Goal: Information Seeking & Learning: Learn about a topic

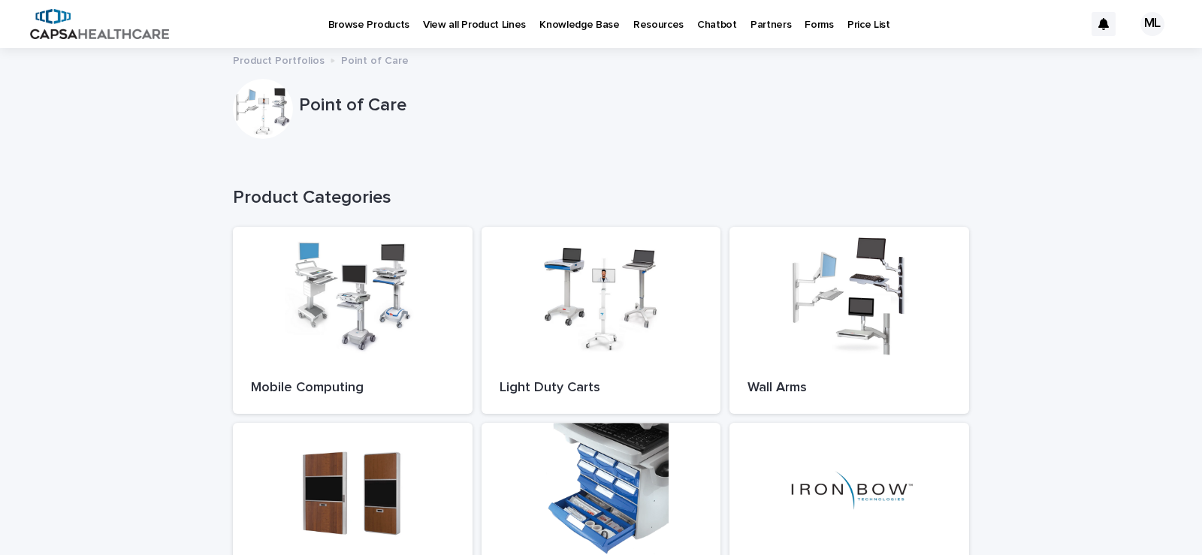
click at [1026, 148] on div "Loading... Saving… Loading... Saving… Point of Care Point of Care Sorry, there …" at bounding box center [601, 392] width 1202 height 687
click at [1140, 26] on div "ML" at bounding box center [1152, 24] width 24 height 24
click at [784, 131] on div "Point of Care" at bounding box center [601, 109] width 736 height 60
click at [899, 163] on div "Loading... Saving… Product Categories Mobile Computing Light Duty Carts Wall Ar…" at bounding box center [601, 408] width 736 height 503
click at [770, 331] on div at bounding box center [850, 294] width 240 height 135
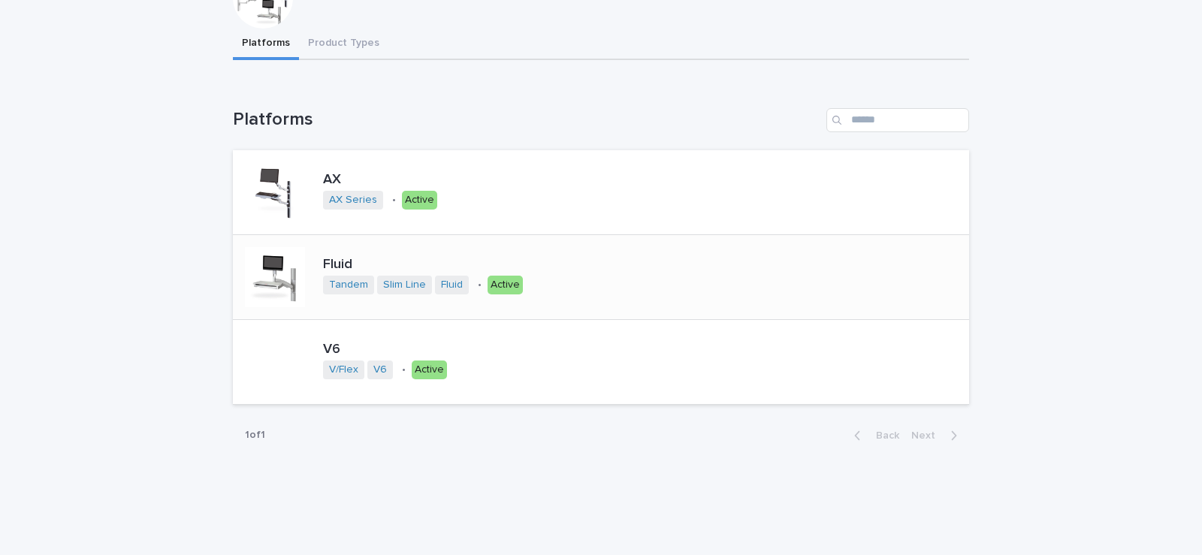
scroll to position [140, 0]
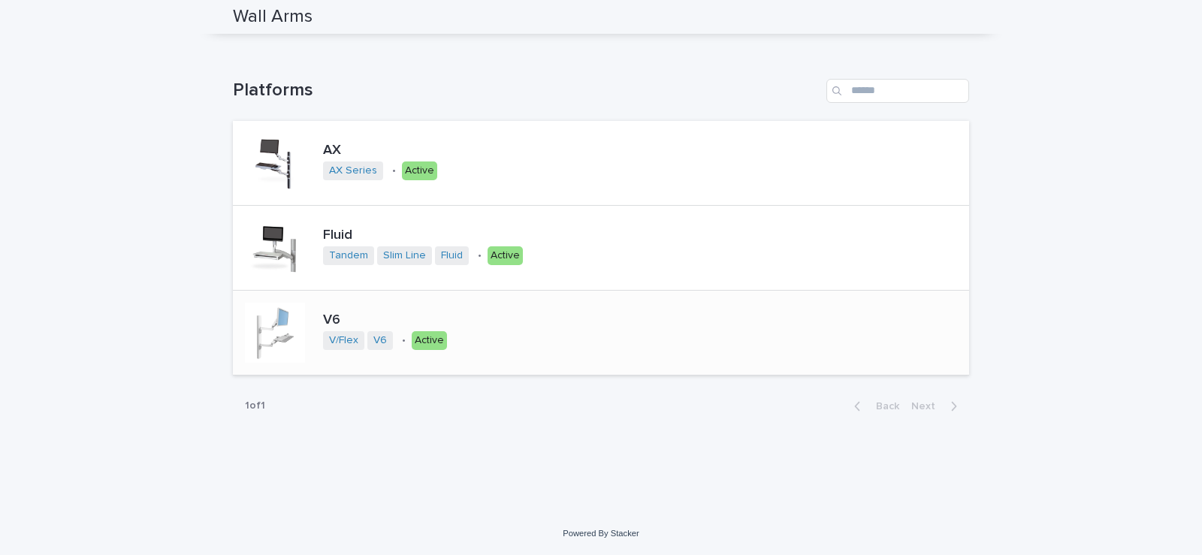
click at [247, 331] on div at bounding box center [275, 333] width 60 height 60
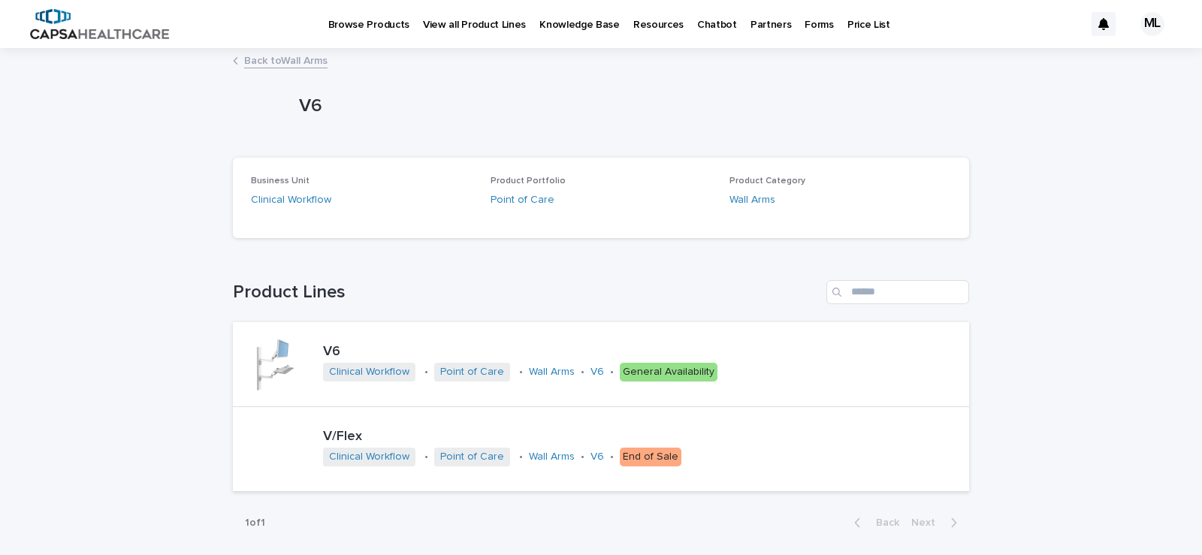
scroll to position [116, 0]
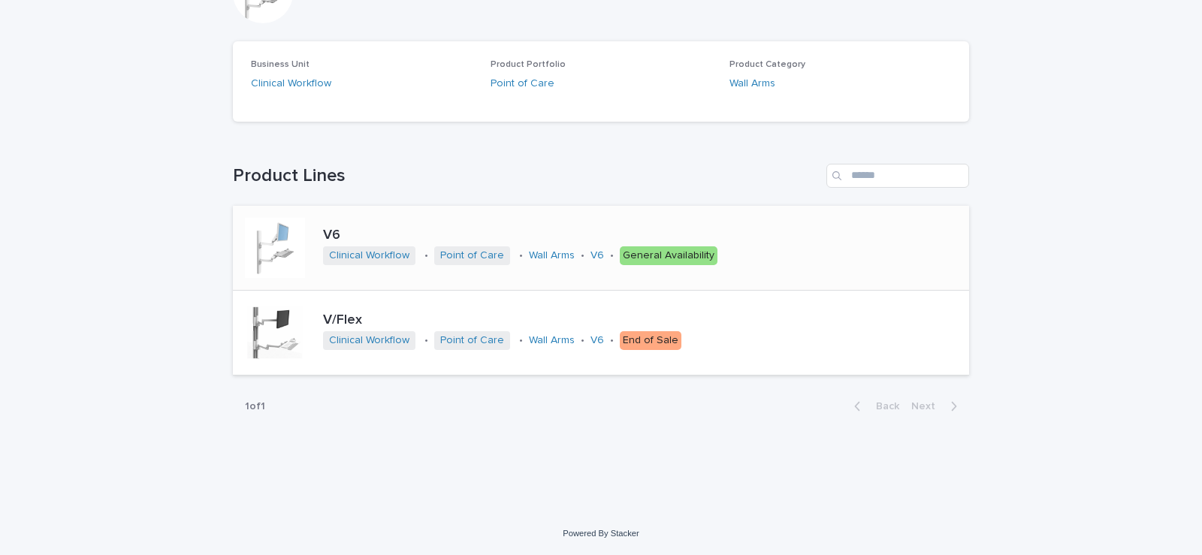
click at [796, 281] on div "V6 Clinical Workflow • Point of Care • Wall Arms • V6 • General Availability" at bounding box center [601, 248] width 736 height 85
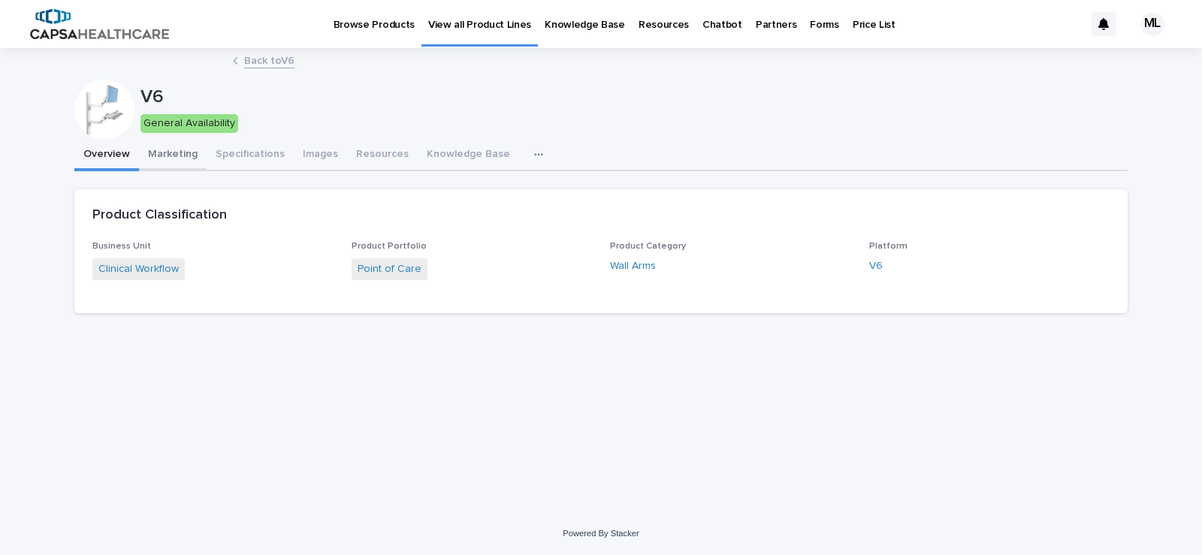
click at [165, 147] on button "Marketing" at bounding box center [173, 156] width 68 height 32
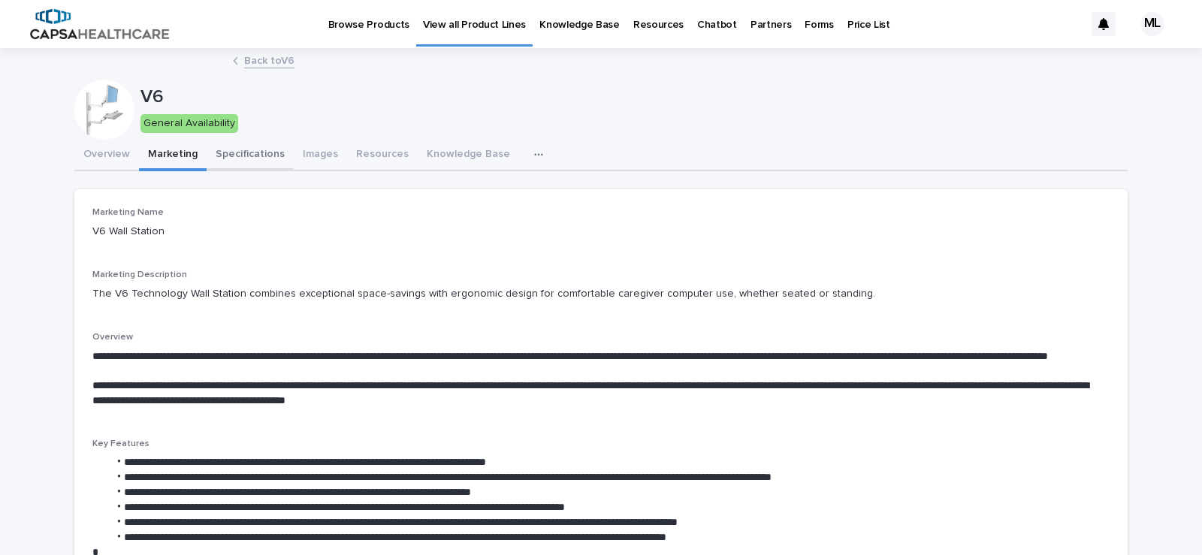
click at [249, 151] on button "Specifications" at bounding box center [250, 156] width 87 height 32
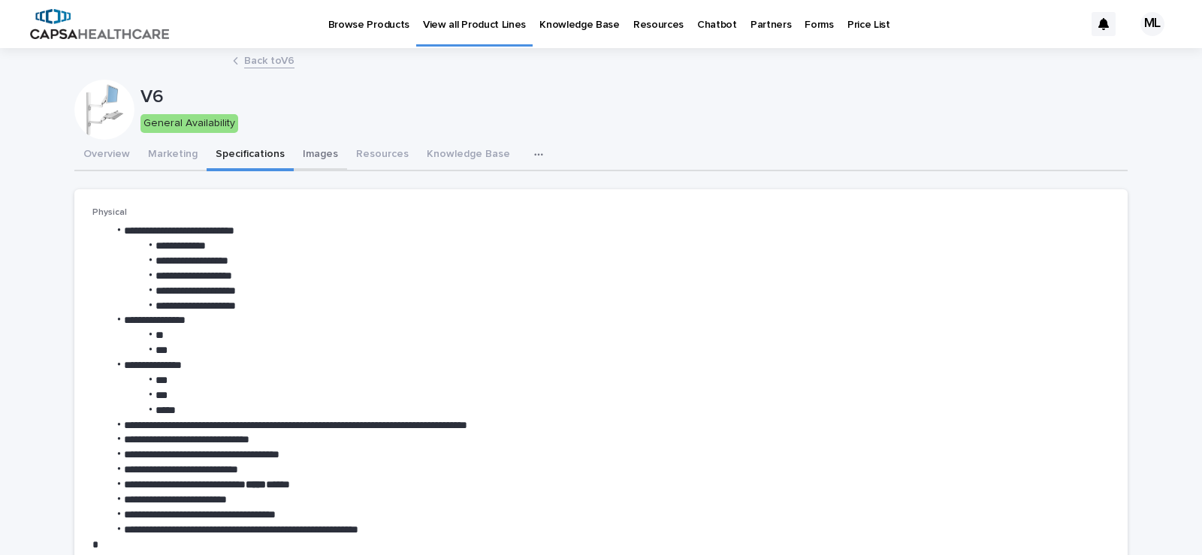
click at [301, 153] on button "Images" at bounding box center [320, 156] width 53 height 32
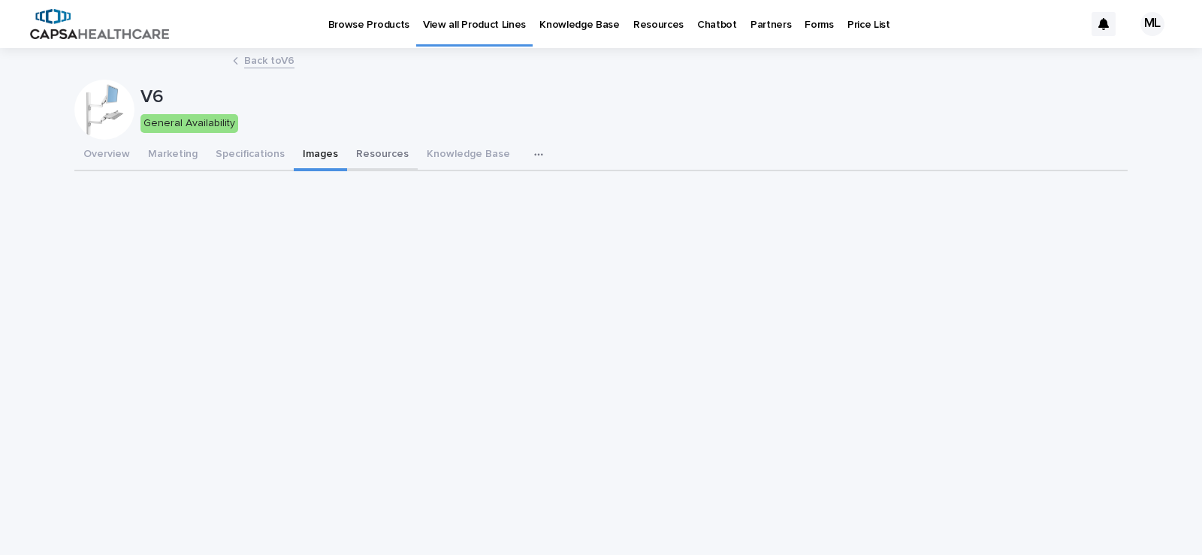
click at [385, 154] on button "Resources" at bounding box center [382, 156] width 71 height 32
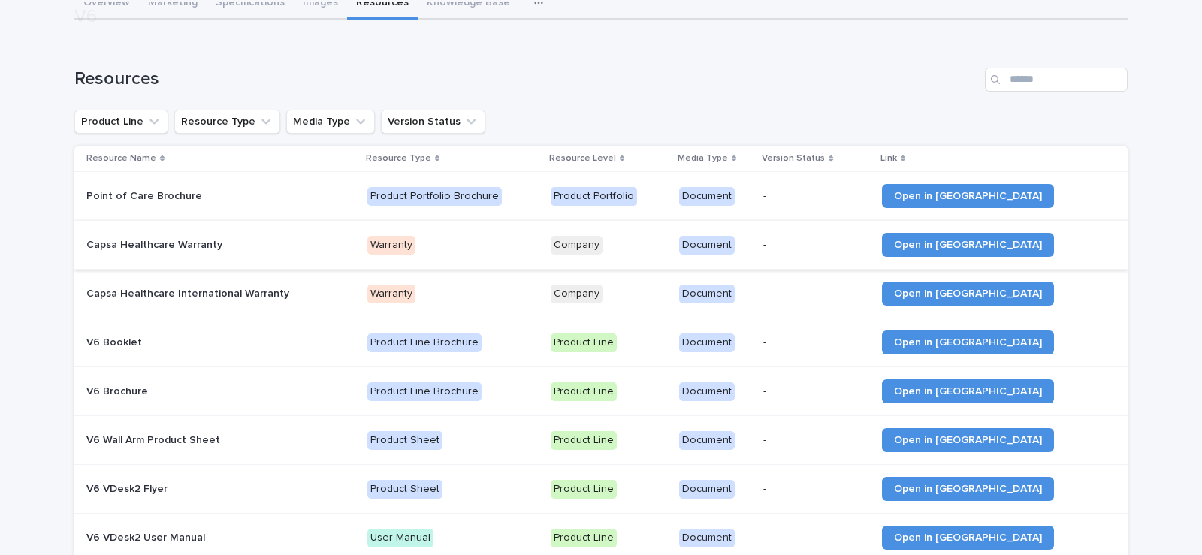
scroll to position [175, 0]
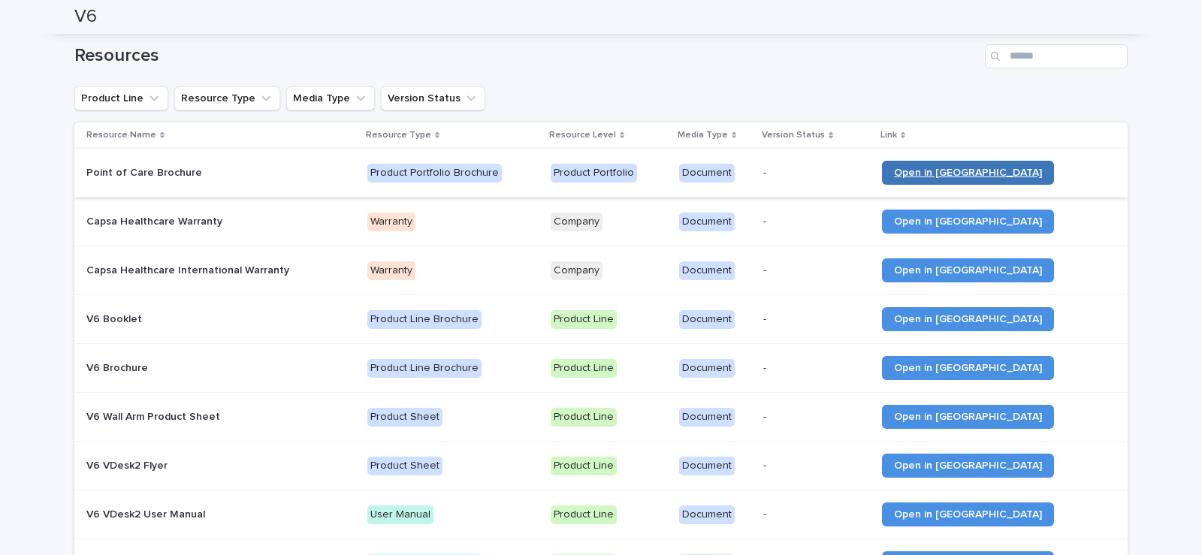
click at [1010, 161] on link "Open in [GEOGRAPHIC_DATA]" at bounding box center [968, 173] width 172 height 24
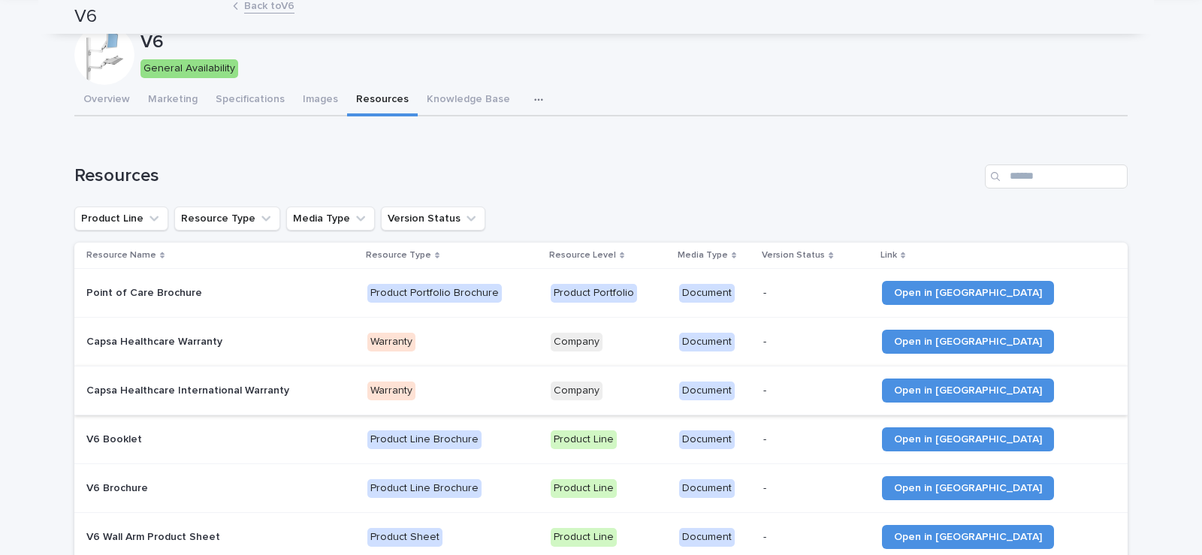
scroll to position [0, 0]
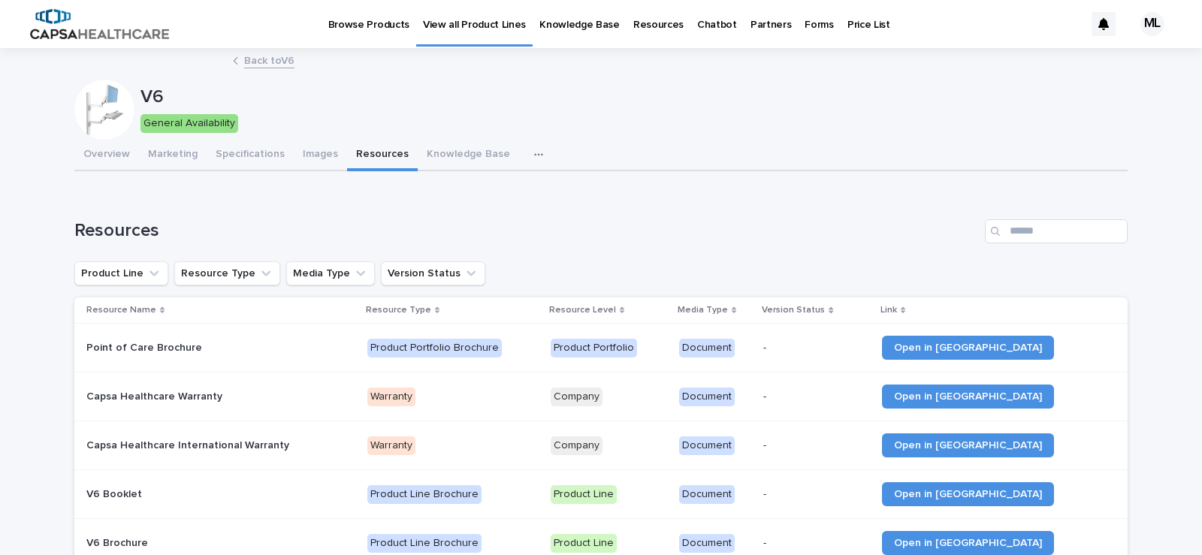
click at [712, 25] on p "Chatbot" at bounding box center [717, 16] width 40 height 32
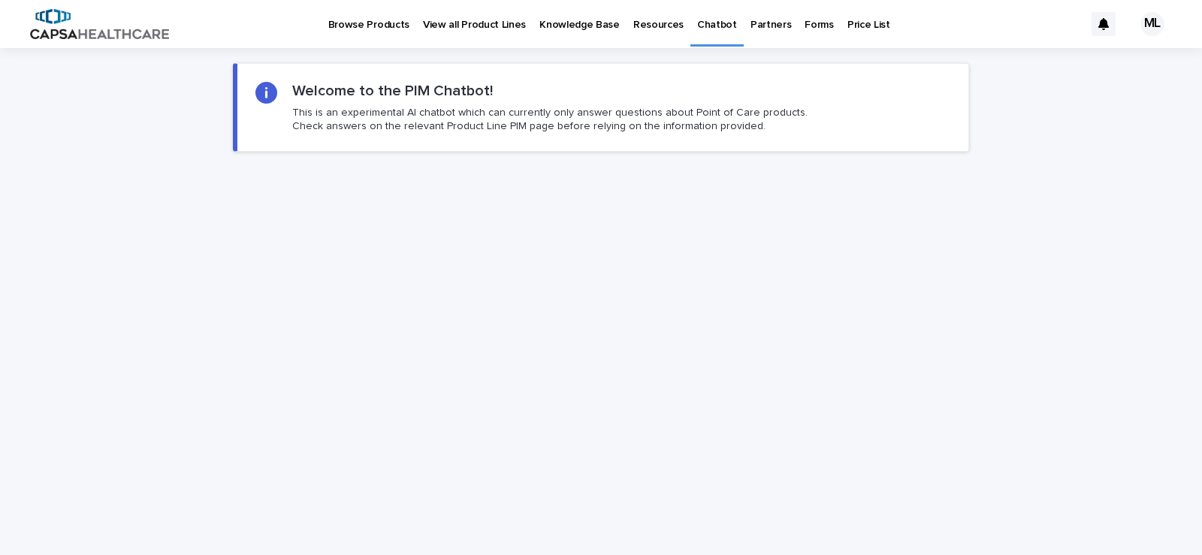
click at [849, 95] on div "Welcome to the PIM Chatbot! This is an experimental AI chatbot which can curren…" at bounding box center [602, 107] width 695 height 51
click at [853, 24] on p "Price List" at bounding box center [868, 16] width 43 height 32
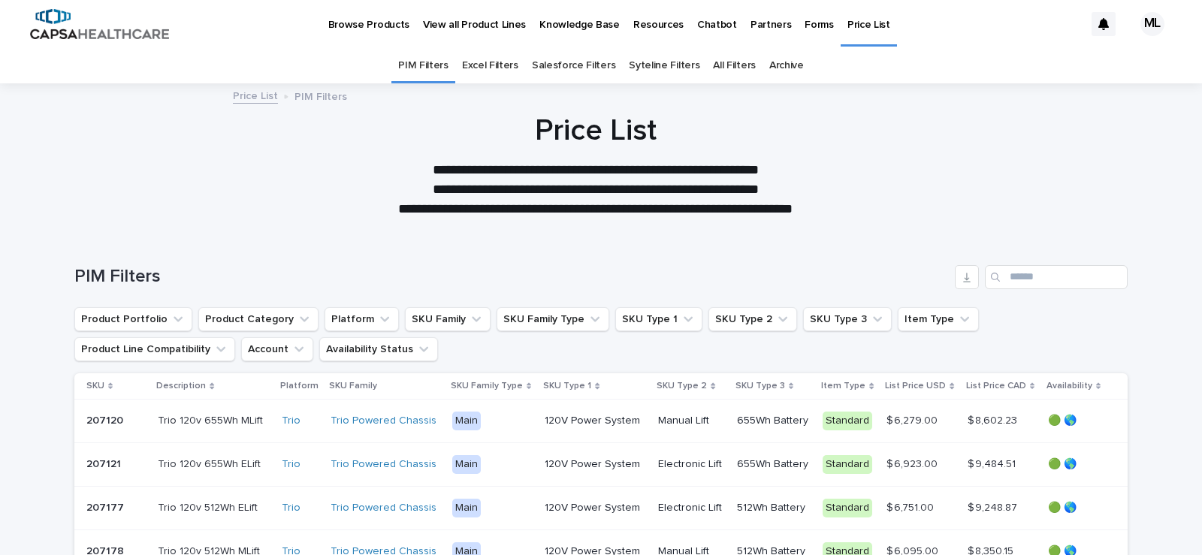
scroll to position [175, 0]
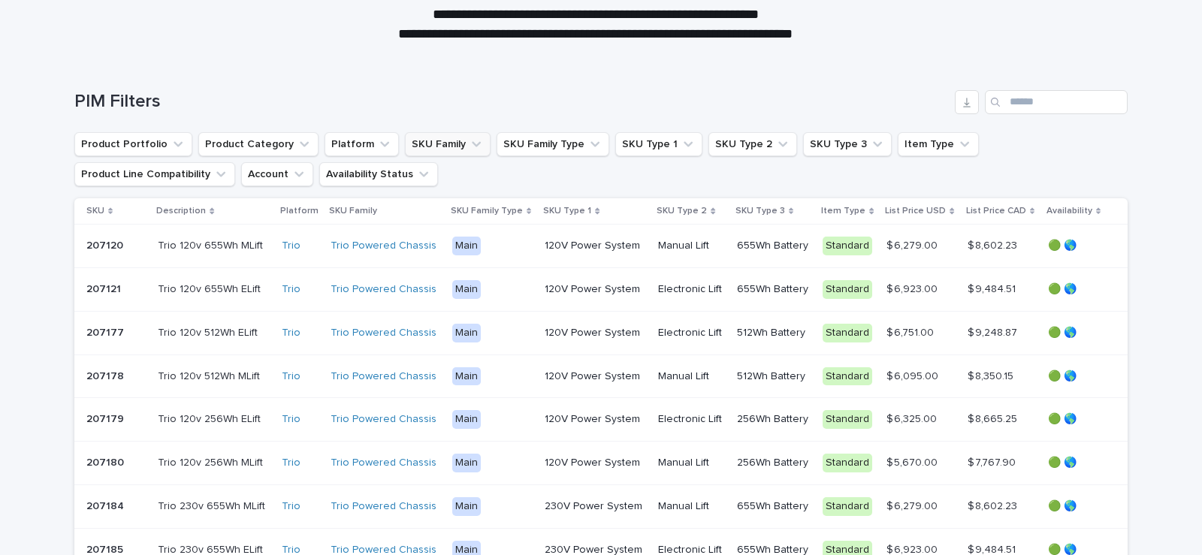
click at [467, 144] on button "SKU Family" at bounding box center [448, 144] width 86 height 24
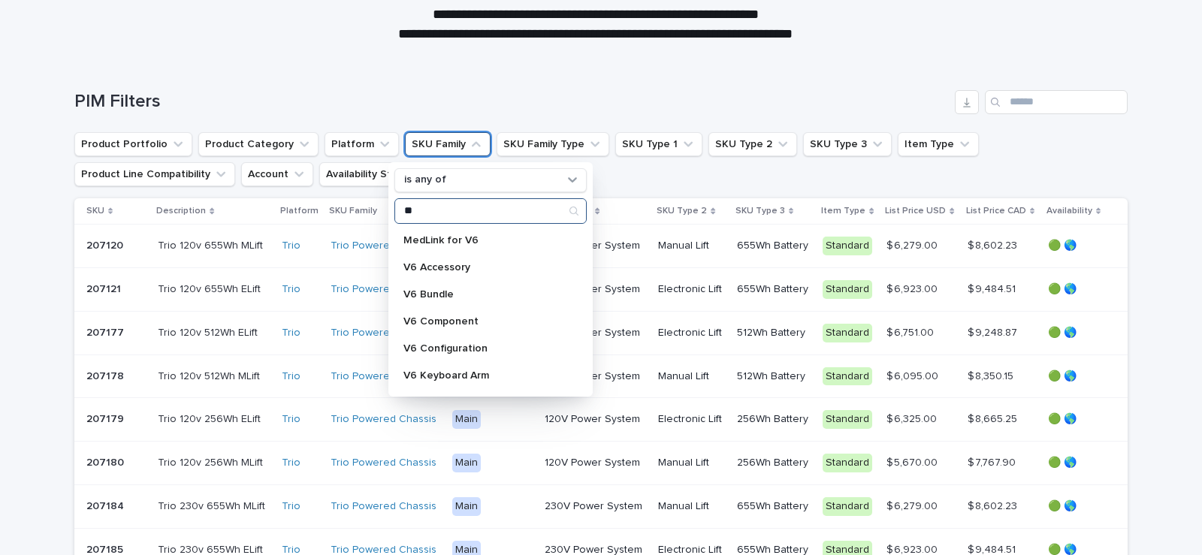
drag, startPoint x: 445, startPoint y: 213, endPoint x: 390, endPoint y: 206, distance: 55.4
click at [390, 206] on div "is any of ** MedLink for V6 V6 Accessory V6 Bundle V6 Component V6 Configuratio…" at bounding box center [490, 279] width 204 height 234
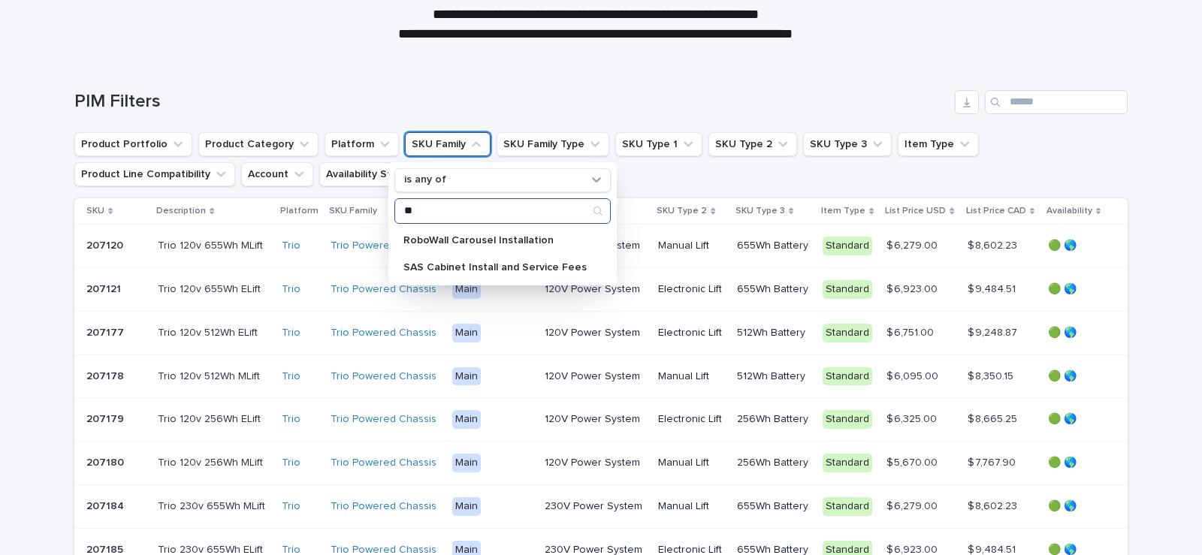
type input "*"
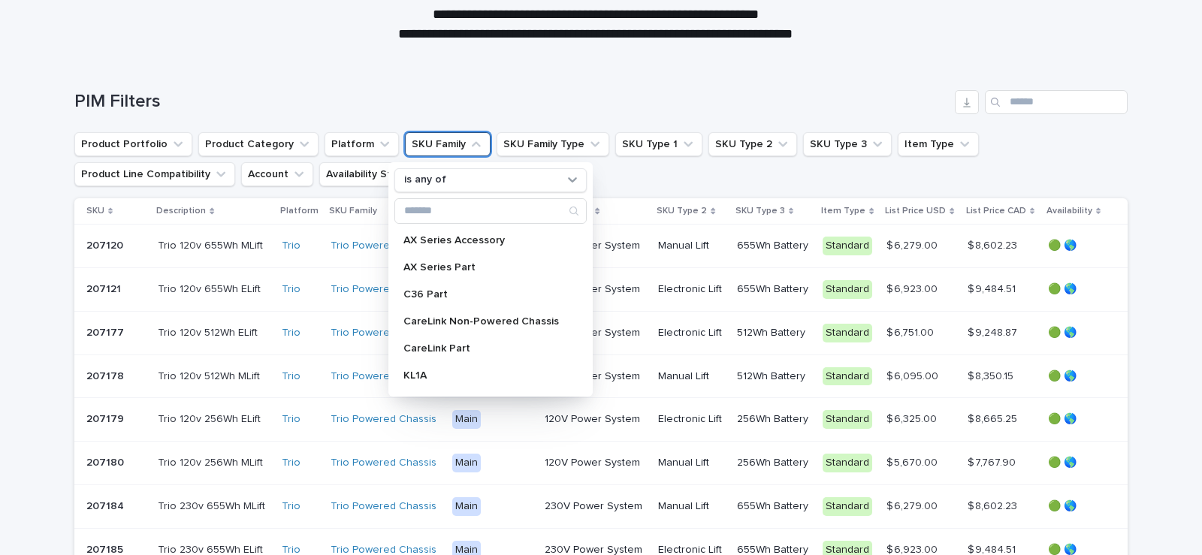
click at [633, 183] on ul "Product Portfolio Product Category Platform SKU Family is any of AX Series Acce…" at bounding box center [600, 159] width 1059 height 60
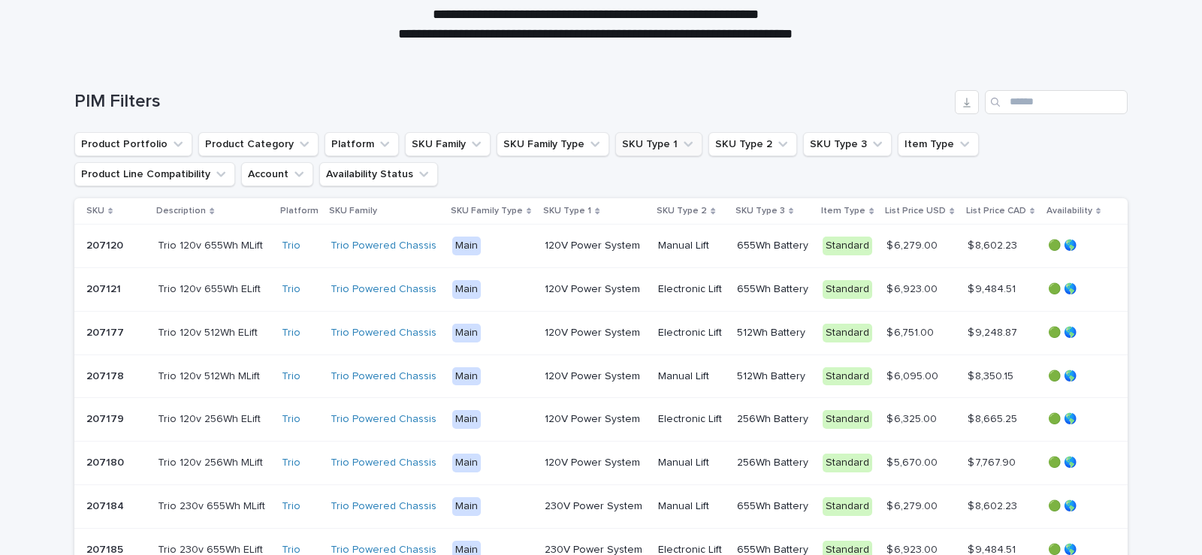
click at [636, 143] on button "SKU Type 1" at bounding box center [658, 144] width 87 height 24
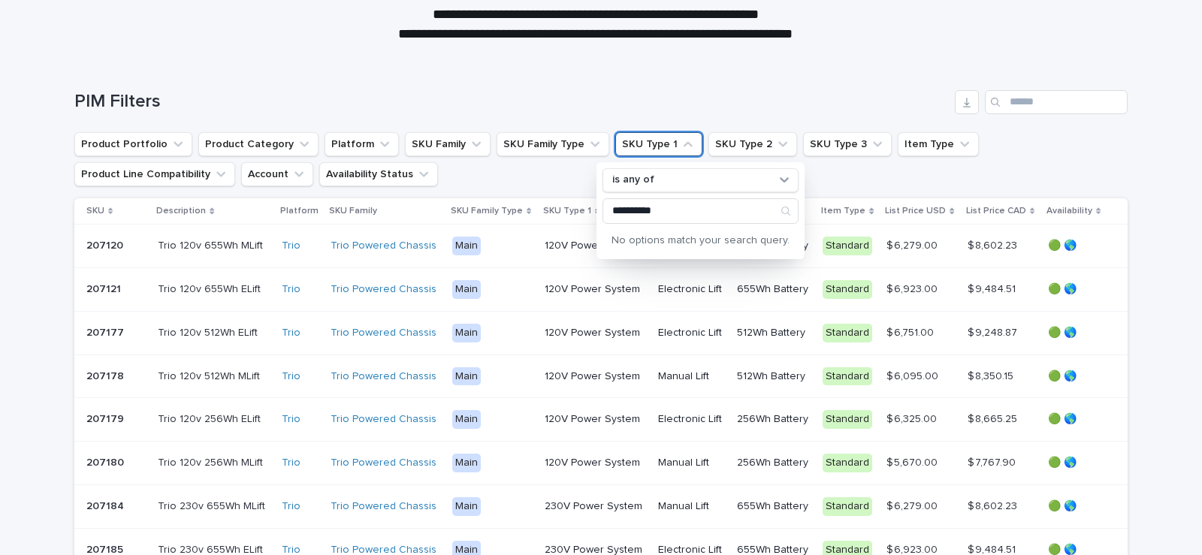
type input "**********"
click at [555, 182] on ul "**********" at bounding box center [600, 159] width 1059 height 60
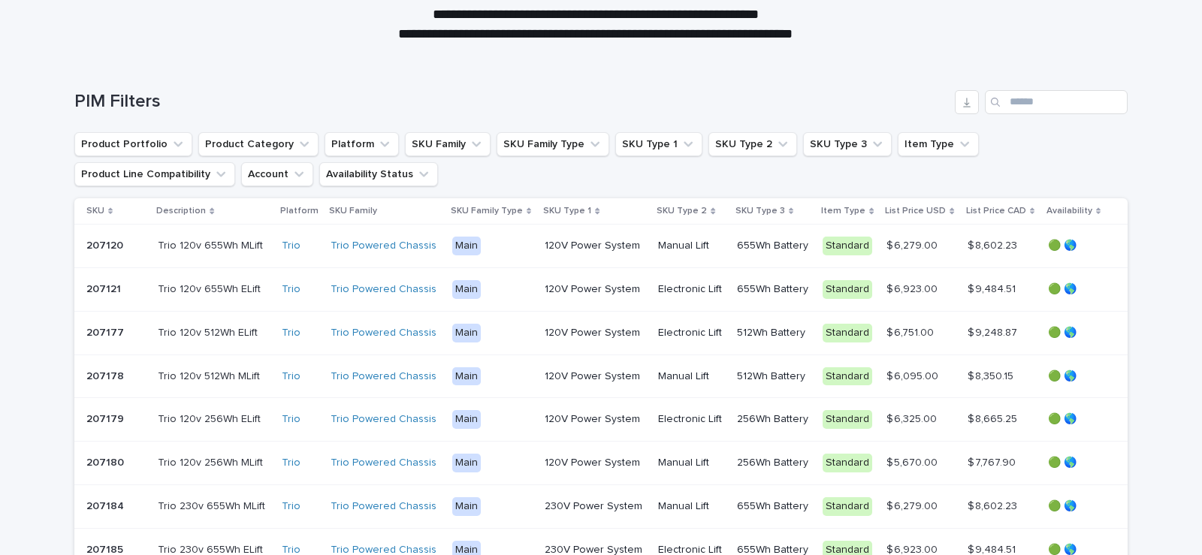
drag, startPoint x: 512, startPoint y: 186, endPoint x: 514, endPoint y: 178, distance: 7.7
click at [512, 185] on ul "Product Portfolio Product Category Platform SKU Family SKU Family Type SKU Type…" at bounding box center [600, 159] width 1059 height 60
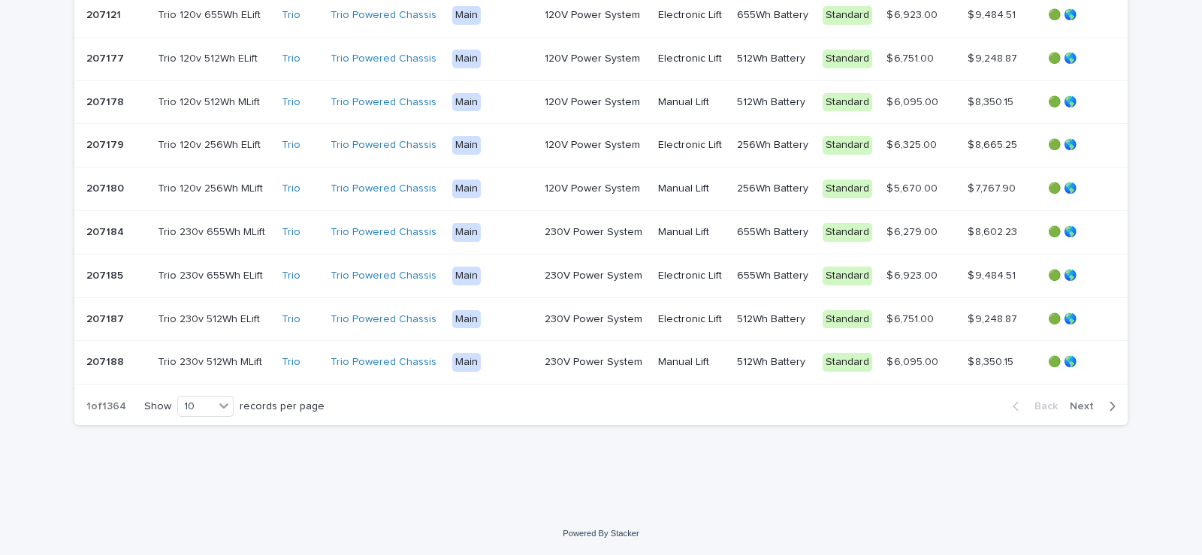
scroll to position [274, 0]
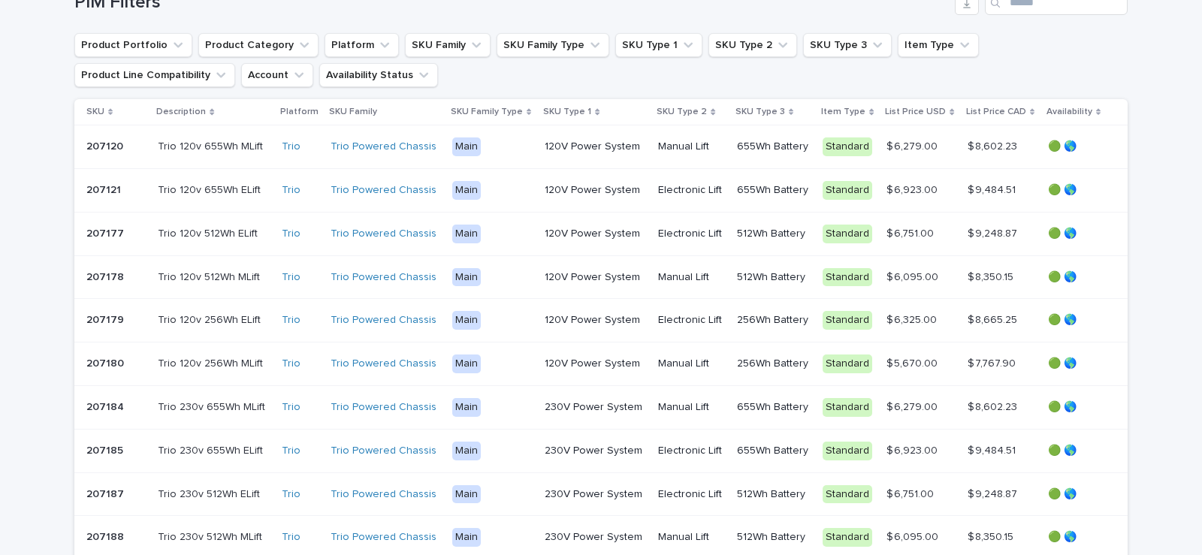
click at [1170, 332] on div "Loading... Saving… Loading... Saving… PIM Filters Product Portfolio Product Cat…" at bounding box center [601, 324] width 1202 height 727
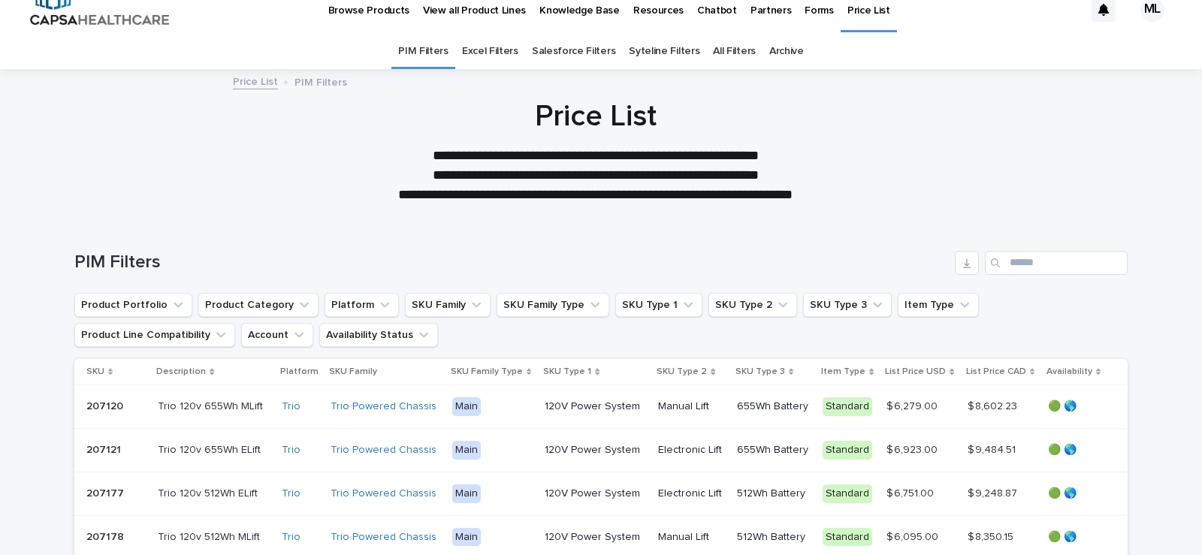
scroll to position [0, 0]
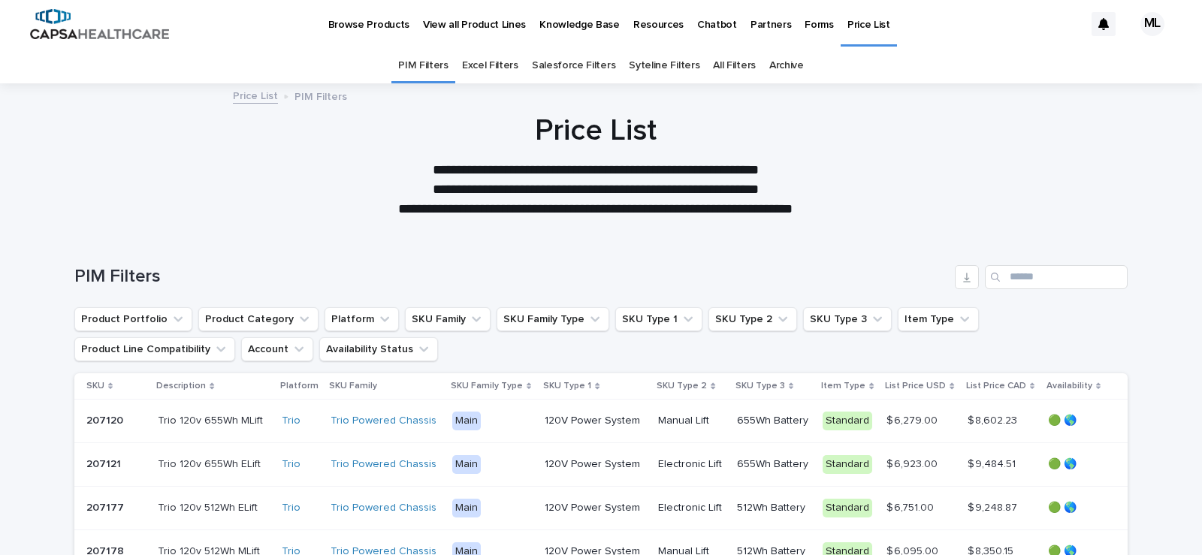
click at [242, 144] on h1 "Price List" at bounding box center [596, 131] width 736 height 36
click at [388, 26] on p "Browse Products" at bounding box center [368, 16] width 81 height 32
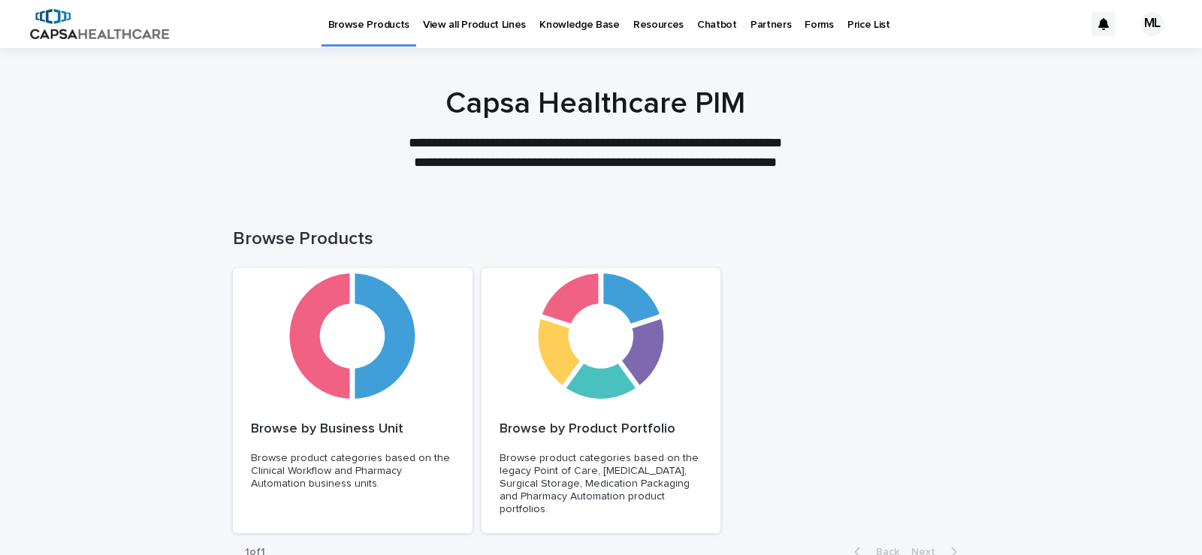
click at [455, 25] on p "View all Product Lines" at bounding box center [474, 16] width 103 height 32
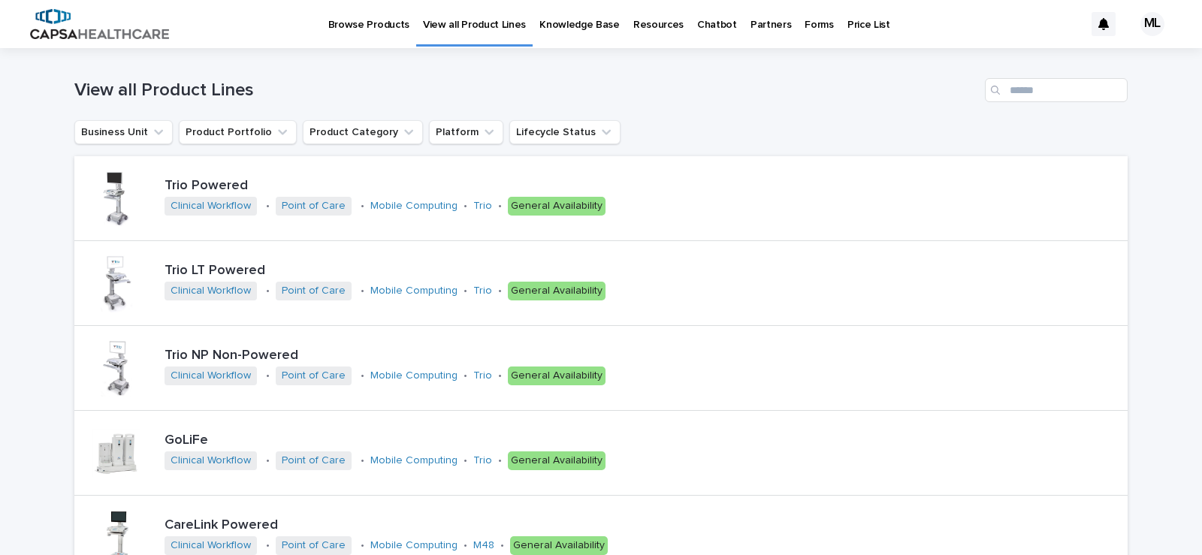
click at [546, 22] on p "Knowledge Base" at bounding box center [579, 16] width 80 height 32
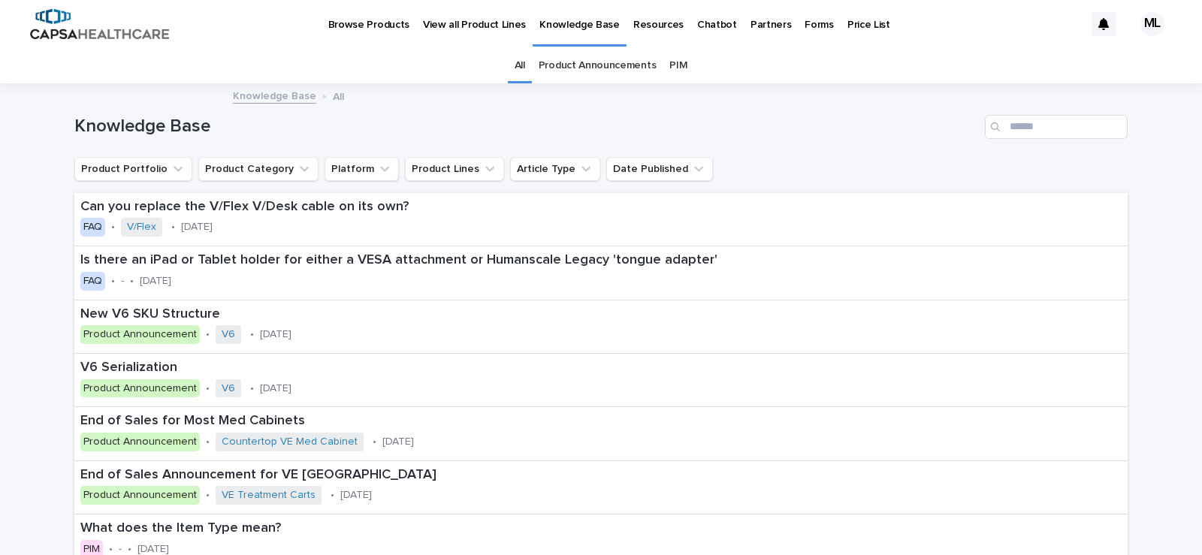
click at [733, 115] on div "Knowledge Base" at bounding box center [600, 127] width 1053 height 24
click at [978, 39] on div "Browse Products View all Product Lines Knowledge Base Resources Chatbot Partner…" at bounding box center [631, 24] width 908 height 48
